Goal: Information Seeking & Learning: Learn about a topic

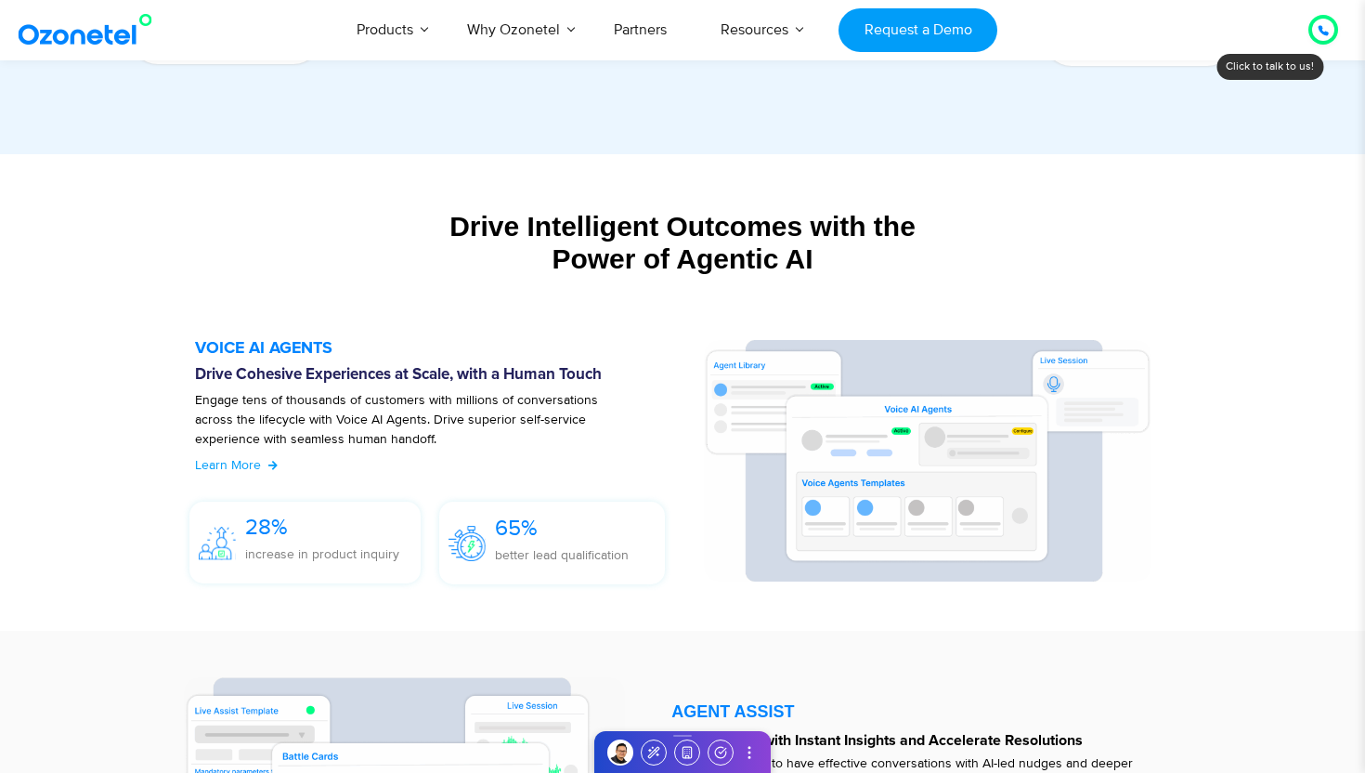
scroll to position [1875, 0]
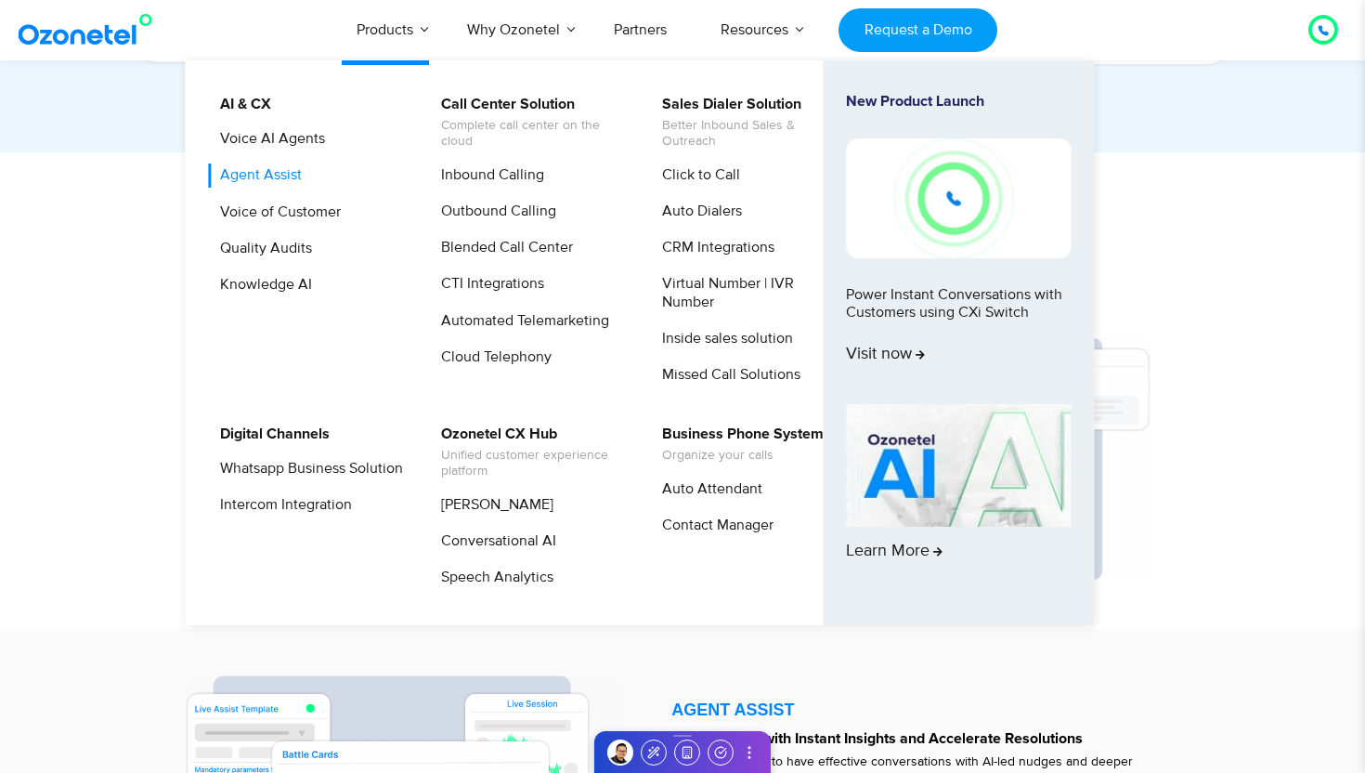
click at [280, 173] on link "Agent Assist" at bounding box center [256, 174] width 97 height 23
